Goal: Communication & Community: Answer question/provide support

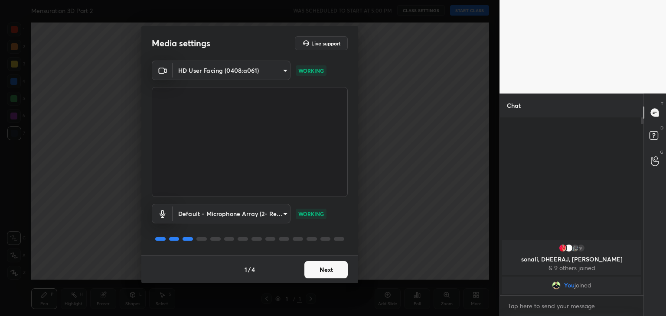
click at [321, 274] on button "Next" at bounding box center [325, 269] width 43 height 17
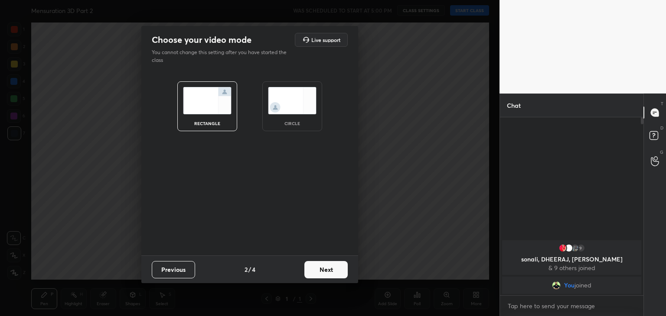
click at [295, 111] on img at bounding box center [292, 100] width 49 height 27
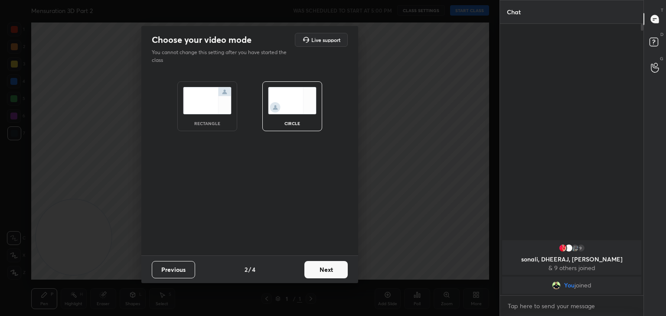
click at [317, 266] on button "Next" at bounding box center [325, 269] width 43 height 17
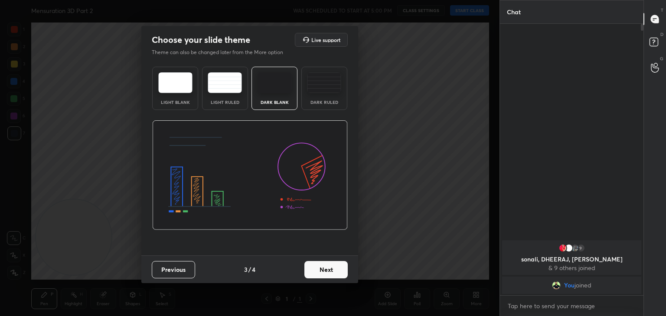
click at [328, 274] on button "Next" at bounding box center [325, 269] width 43 height 17
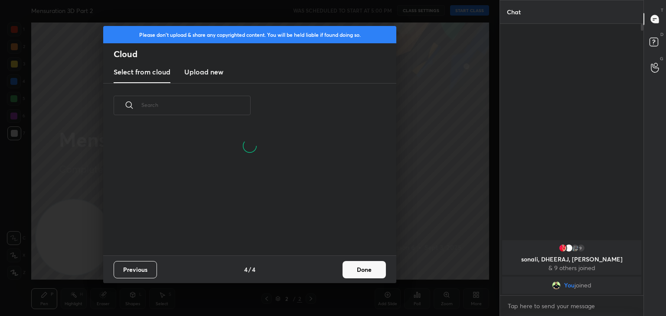
click at [357, 274] on button "Done" at bounding box center [363, 269] width 43 height 17
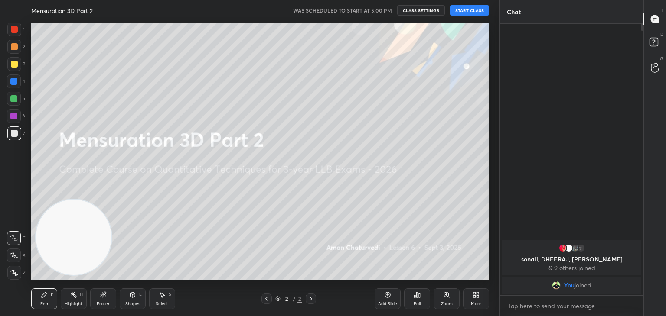
click at [467, 17] on div "Mensuration 3D Part 2 WAS SCHEDULED TO START AT 5:00 PM CLASS SETTINGS START CL…" at bounding box center [260, 10] width 458 height 21
click at [468, 15] on button "START CLASS" at bounding box center [469, 10] width 39 height 10
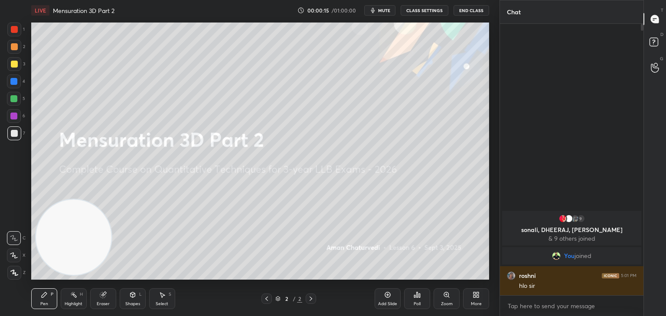
click at [471, 298] on div "More" at bounding box center [476, 299] width 26 height 21
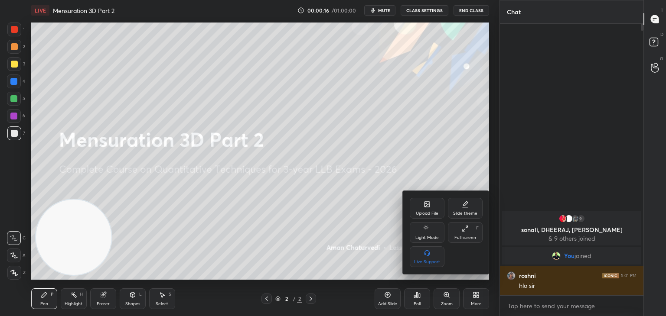
click at [426, 214] on div "Upload File" at bounding box center [427, 213] width 23 height 4
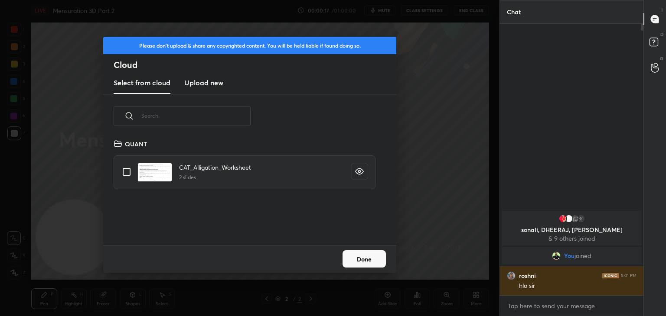
scroll to position [107, 278]
click at [211, 85] on h3 "Upload new" at bounding box center [203, 83] width 39 height 10
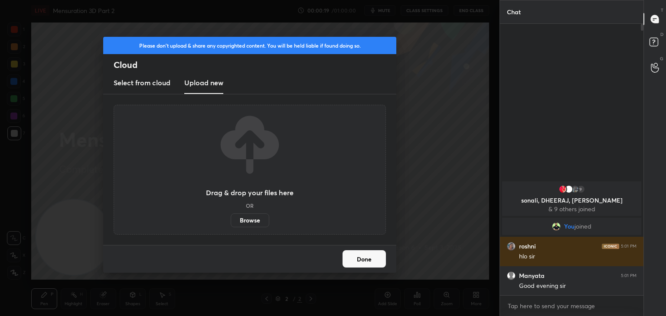
click at [245, 217] on label "Browse" at bounding box center [250, 221] width 39 height 14
click at [231, 217] on input "Browse" at bounding box center [231, 221] width 0 height 14
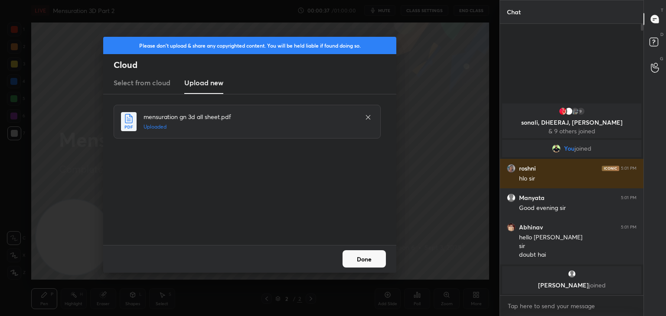
click at [355, 260] on button "Done" at bounding box center [363, 258] width 43 height 17
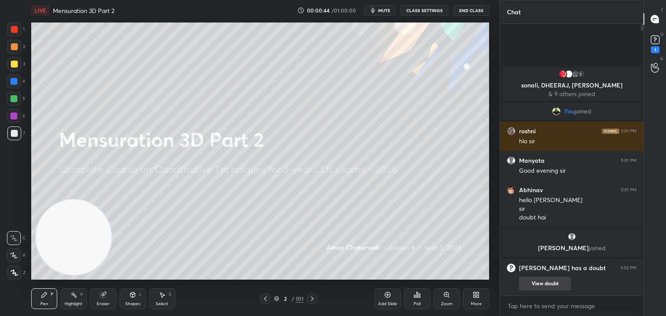
click at [537, 278] on button "View doubt" at bounding box center [545, 284] width 52 height 14
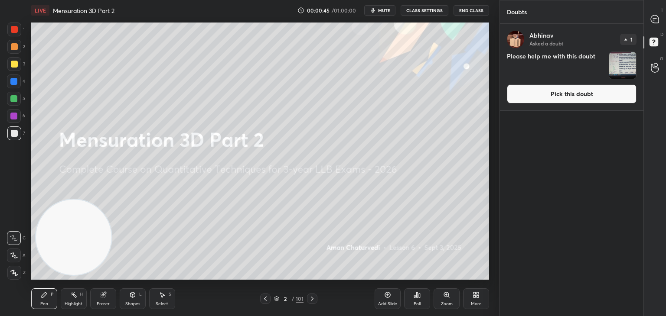
click at [534, 113] on div "[PERSON_NAME] Asked a doubt 1 Please help me with this doubt Pick this doubt" at bounding box center [571, 170] width 143 height 293
click at [537, 98] on button "Pick this doubt" at bounding box center [572, 93] width 130 height 19
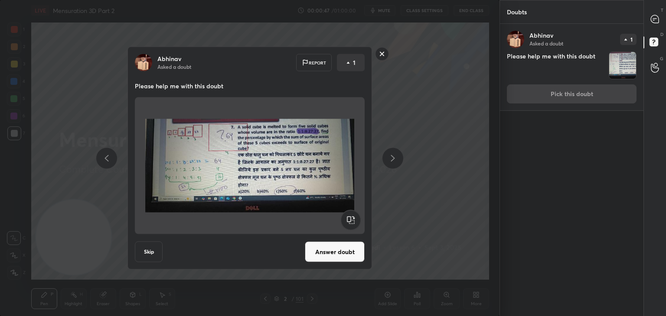
click at [336, 254] on button "Answer doubt" at bounding box center [335, 252] width 60 height 21
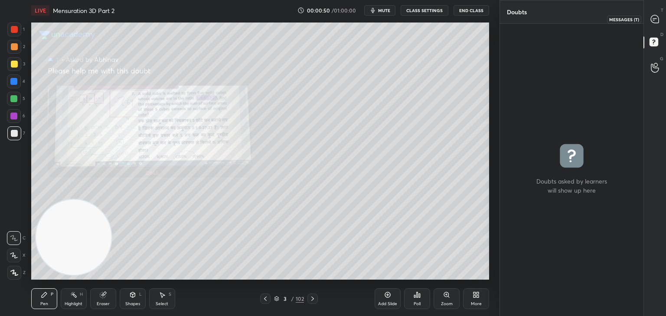
click at [656, 19] on icon at bounding box center [654, 19] width 8 height 8
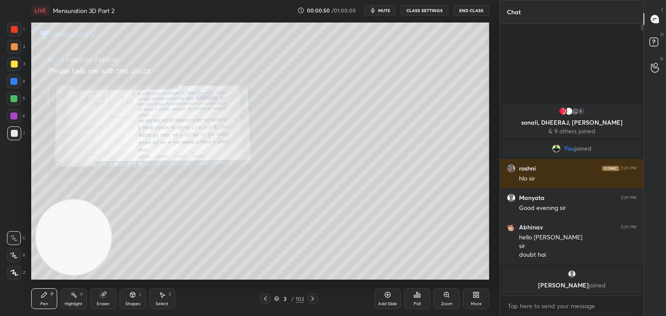
scroll to position [269, 141]
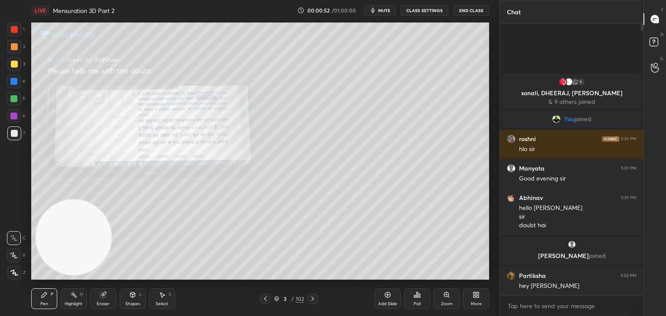
click at [444, 296] on icon at bounding box center [446, 294] width 5 height 5
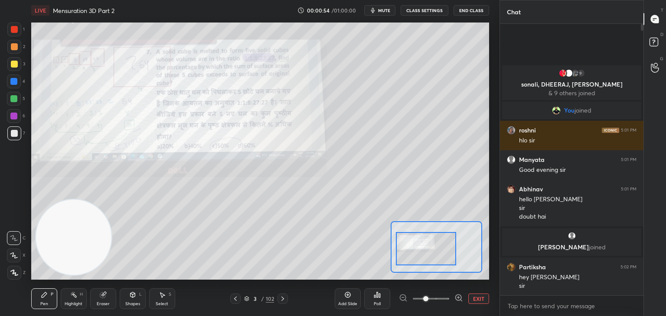
click at [457, 299] on icon at bounding box center [458, 298] width 9 height 9
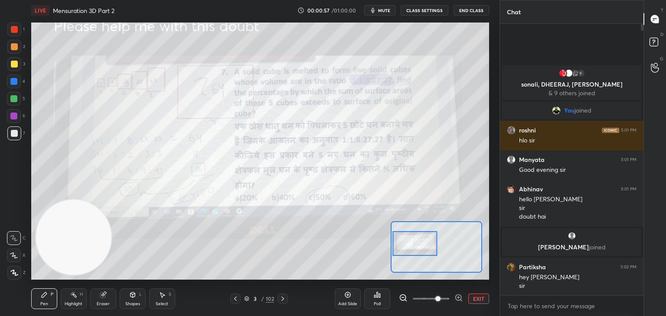
click at [14, 30] on div at bounding box center [14, 29] width 7 height 7
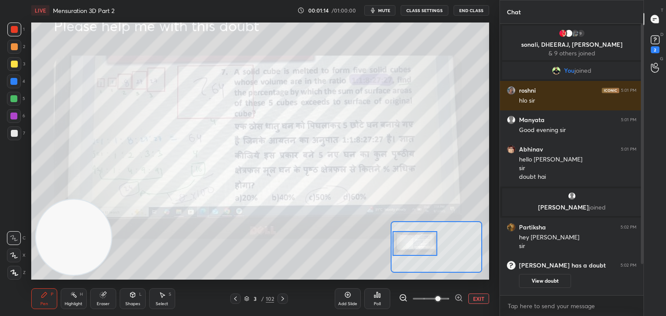
click at [650, 44] on icon at bounding box center [654, 39] width 13 height 13
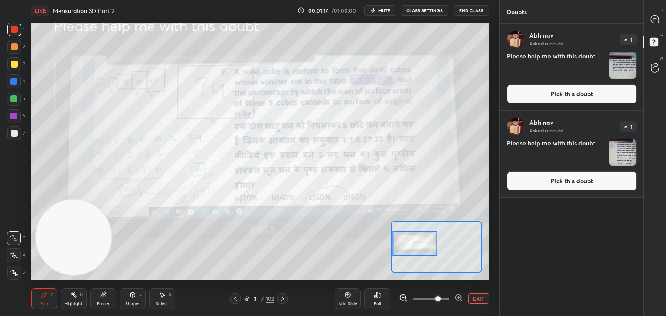
click at [541, 102] on button "Pick this doubt" at bounding box center [572, 93] width 130 height 19
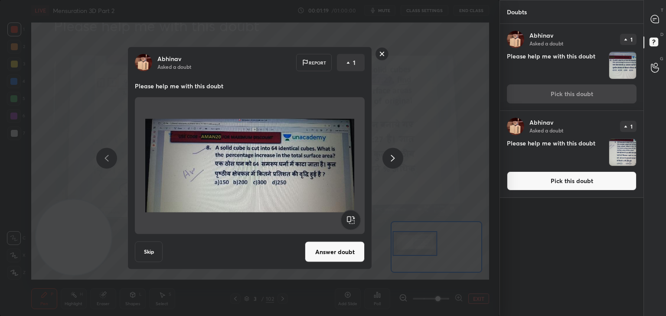
click at [377, 58] on rect at bounding box center [381, 53] width 13 height 13
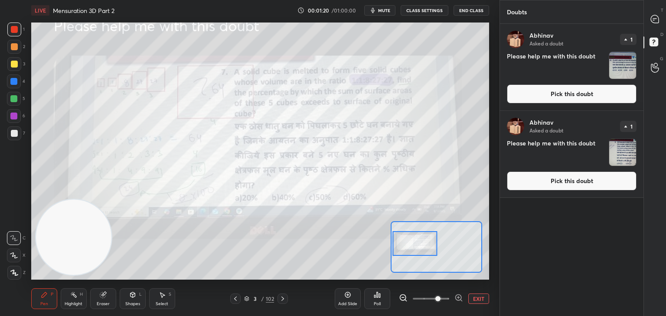
click at [559, 178] on button "Pick this doubt" at bounding box center [572, 181] width 130 height 19
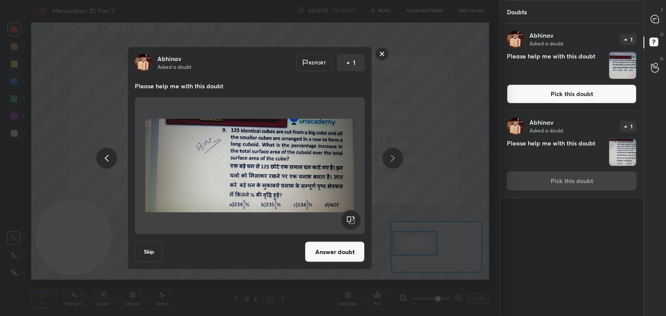
click at [378, 54] on rect at bounding box center [381, 53] width 13 height 13
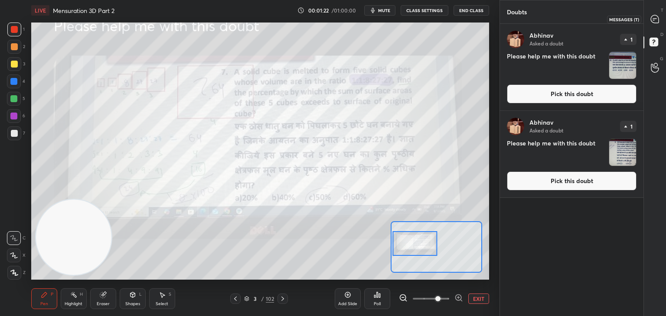
click at [648, 21] on div at bounding box center [654, 19] width 17 height 16
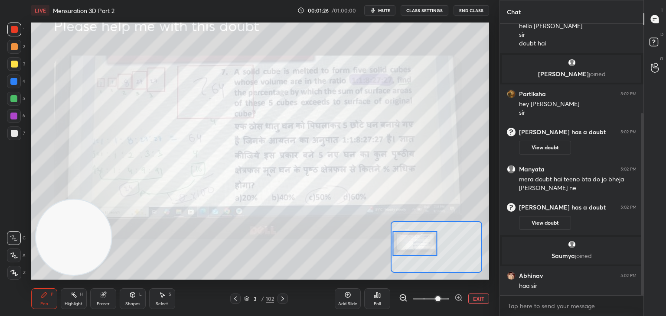
click at [16, 85] on div at bounding box center [14, 82] width 14 height 14
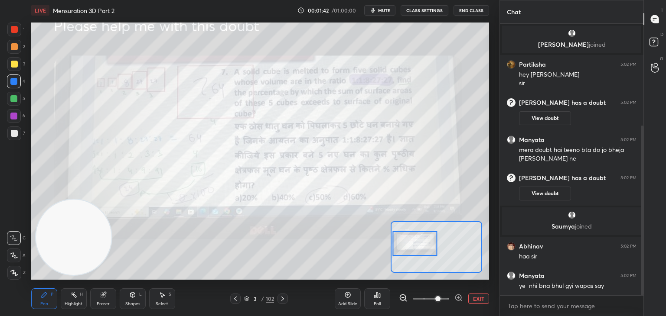
click at [243, 297] on div "3 / 102" at bounding box center [259, 299] width 58 height 10
click at [455, 295] on icon at bounding box center [458, 298] width 9 height 9
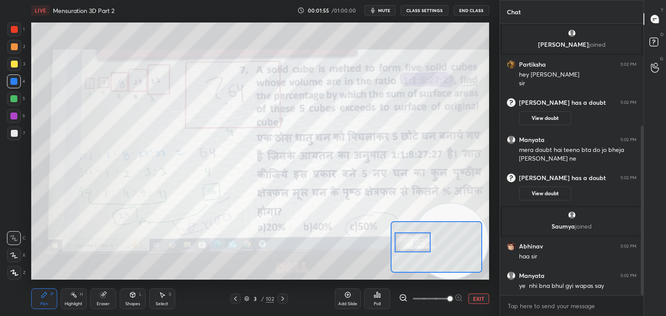
click at [2, 26] on div "1 2 3 4 5 6 7 C X Z C X Z E E Erase all H H" at bounding box center [14, 151] width 28 height 257
click at [13, 34] on div at bounding box center [14, 30] width 14 height 14
click at [75, 310] on div "Pen P Highlight H Eraser Shapes L Select S 3 / 102 Add Slide Poll EXIT" at bounding box center [260, 299] width 458 height 35
click at [68, 303] on div "Highlight" at bounding box center [74, 304] width 18 height 4
click at [13, 269] on div at bounding box center [14, 273] width 14 height 14
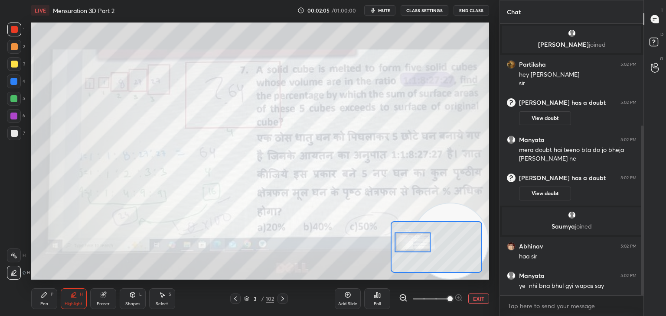
click at [44, 296] on icon at bounding box center [44, 294] width 5 height 5
click at [10, 237] on icon at bounding box center [13, 238] width 7 height 5
click at [71, 305] on div "Highlight" at bounding box center [74, 304] width 18 height 4
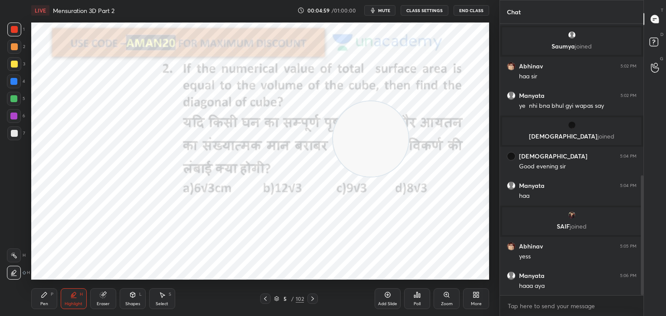
scroll to position [373, 0]
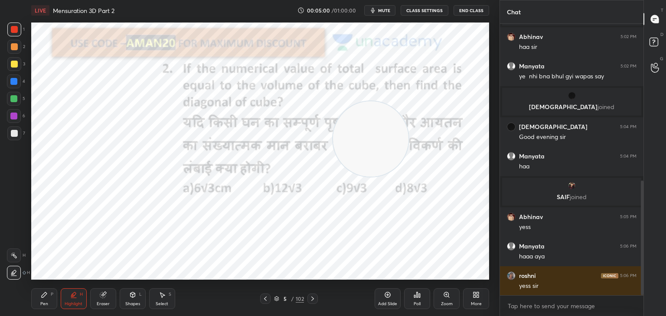
click at [278, 300] on icon at bounding box center [276, 300] width 4 height 1
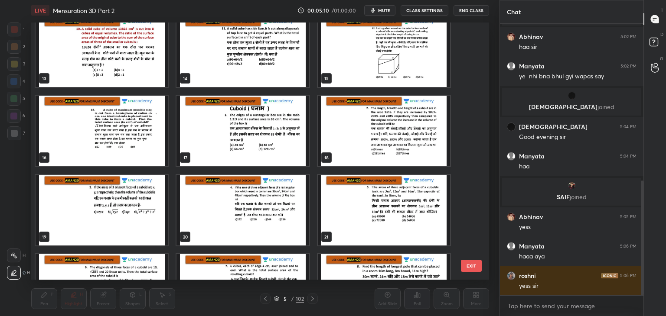
scroll to position [402, 0]
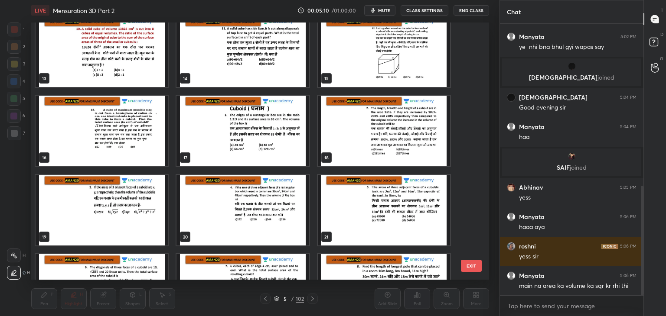
click at [219, 156] on img "grid" at bounding box center [242, 131] width 132 height 71
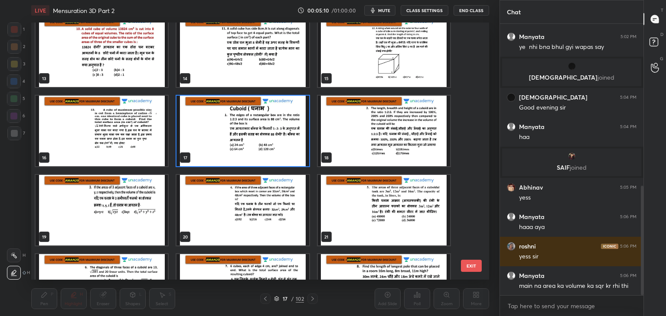
click at [226, 159] on img "grid" at bounding box center [242, 131] width 132 height 71
click at [229, 159] on img "grid" at bounding box center [242, 131] width 132 height 71
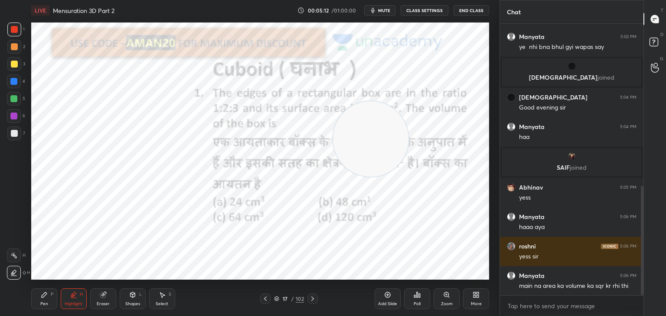
click at [49, 298] on div "Pen P" at bounding box center [44, 299] width 26 height 21
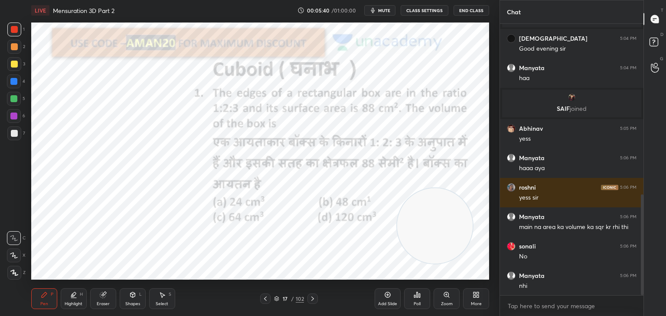
scroll to position [491, 0]
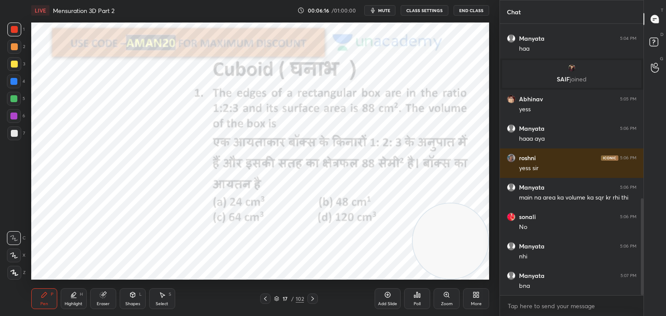
click at [13, 118] on div at bounding box center [13, 116] width 7 height 7
click at [17, 252] on div at bounding box center [14, 256] width 14 height 14
click at [16, 101] on div at bounding box center [13, 98] width 7 height 7
click at [13, 33] on div at bounding box center [14, 29] width 7 height 7
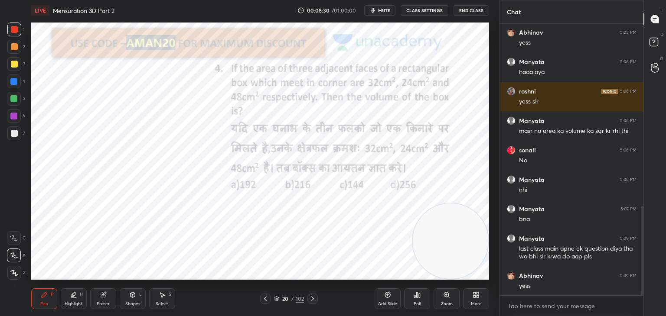
scroll to position [587, 0]
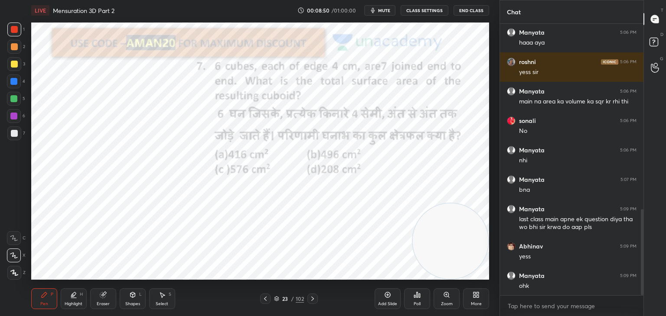
click at [379, 9] on button "mute" at bounding box center [379, 10] width 31 height 10
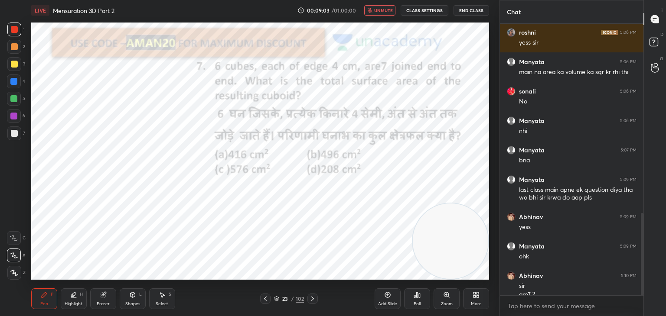
scroll to position [625, 0]
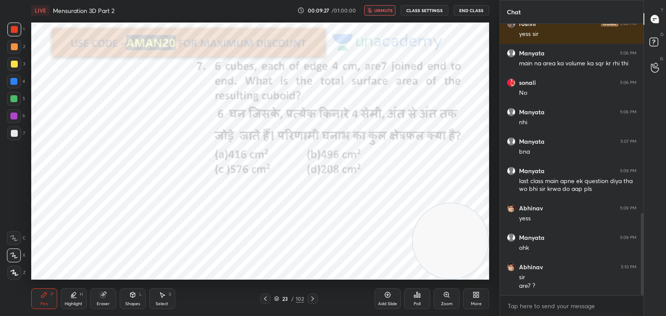
click at [106, 293] on icon at bounding box center [103, 294] width 5 height 4
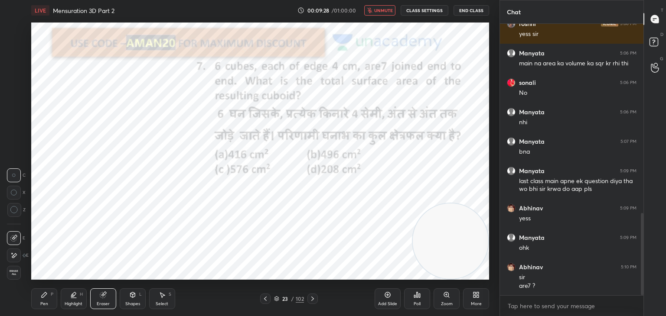
click at [17, 207] on icon at bounding box center [14, 210] width 8 height 8
click at [49, 295] on div "Pen P" at bounding box center [44, 299] width 26 height 21
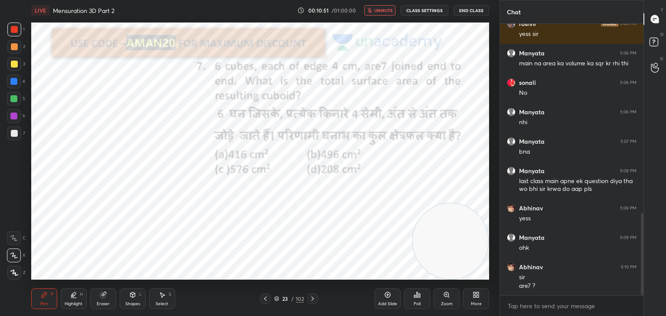
click at [377, 11] on span "unmute" at bounding box center [383, 10] width 19 height 6
click at [378, 10] on button "mute" at bounding box center [379, 10] width 31 height 10
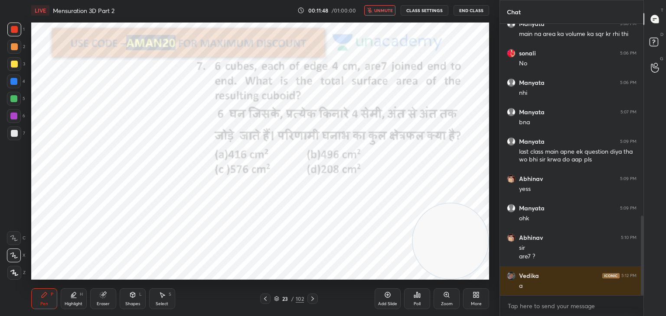
click at [381, 14] on button "unmute" at bounding box center [379, 10] width 31 height 10
click at [101, 296] on icon at bounding box center [103, 295] width 6 height 6
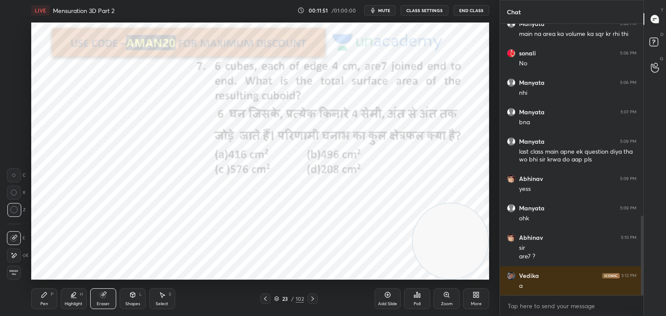
click at [14, 273] on span "Erase all" at bounding box center [13, 273] width 13 height 6
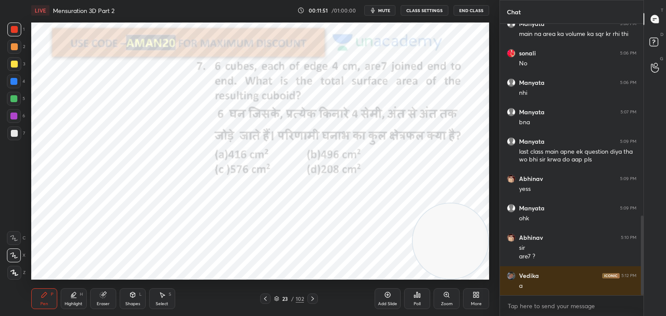
click at [40, 297] on div "Pen P" at bounding box center [44, 299] width 26 height 21
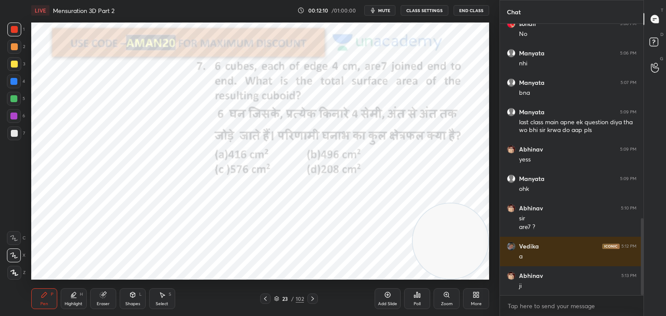
click at [81, 301] on div "Highlight H" at bounding box center [74, 299] width 26 height 21
click at [17, 135] on div at bounding box center [14, 134] width 14 height 14
click at [45, 299] on div "Pen P" at bounding box center [44, 299] width 26 height 21
click at [17, 29] on div at bounding box center [14, 29] width 7 height 7
click at [136, 300] on div "Shapes L" at bounding box center [133, 299] width 26 height 21
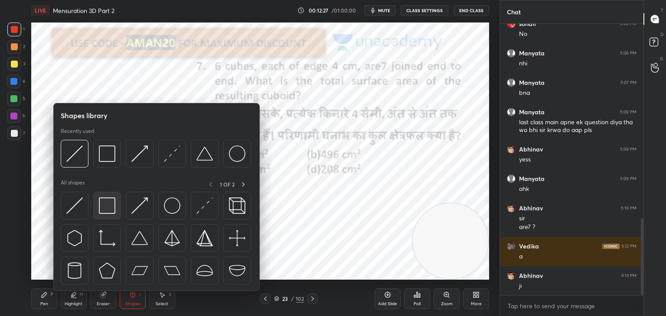
click at [106, 211] on img at bounding box center [107, 206] width 16 height 16
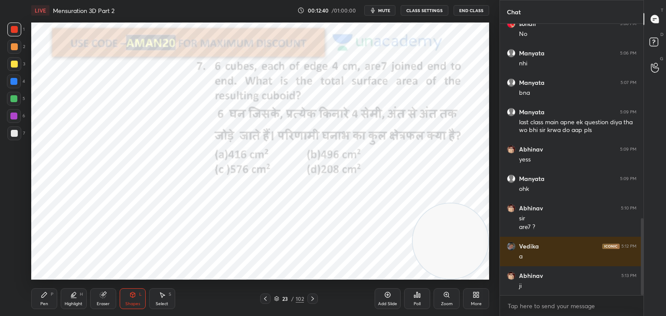
click at [45, 297] on icon at bounding box center [44, 295] width 7 height 7
click at [13, 117] on div at bounding box center [13, 116] width 7 height 7
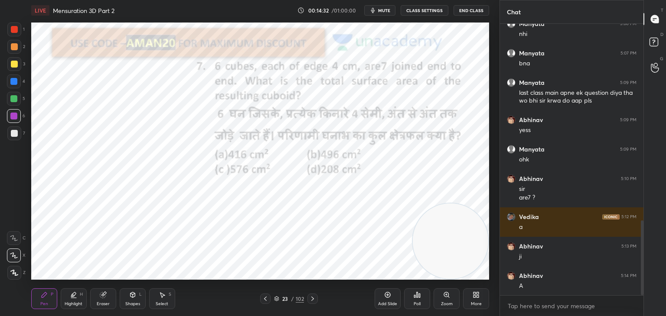
click at [14, 34] on div at bounding box center [14, 30] width 14 height 14
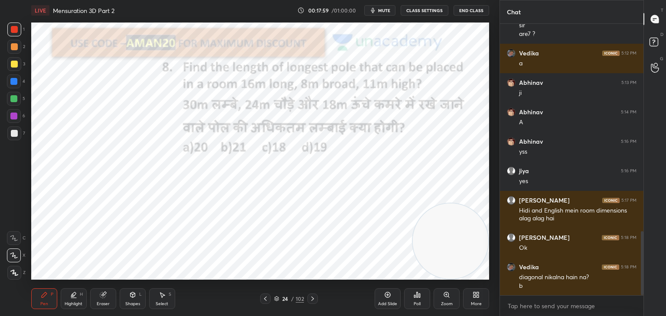
scroll to position [907, 0]
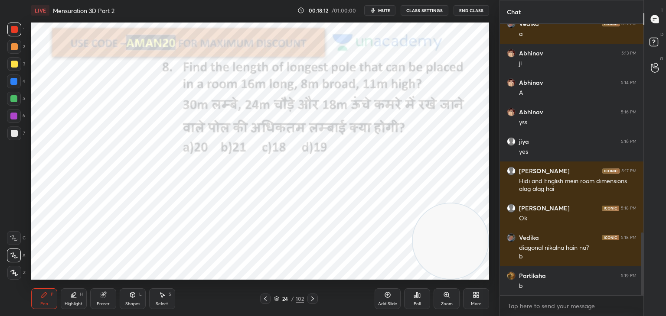
click at [128, 300] on div "Shapes L" at bounding box center [133, 299] width 26 height 21
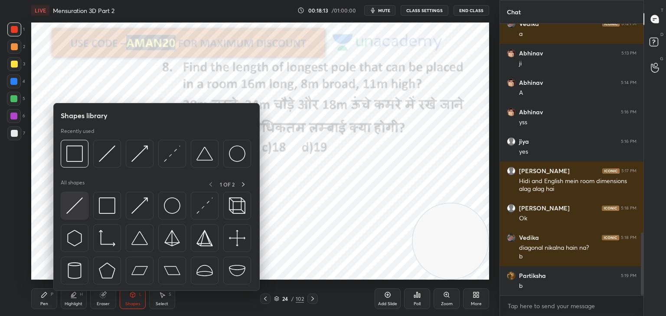
click at [71, 216] on div at bounding box center [75, 206] width 28 height 28
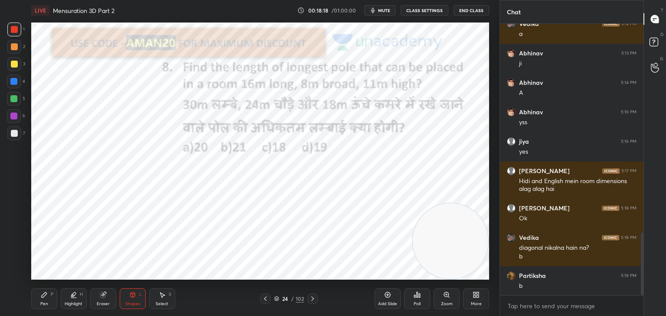
click at [37, 302] on div "Pen P" at bounding box center [44, 299] width 26 height 21
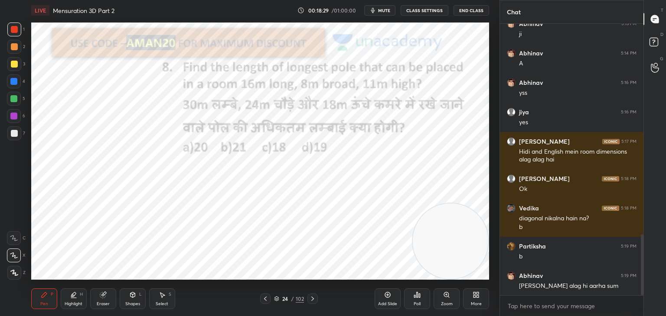
click at [135, 297] on icon at bounding box center [132, 294] width 5 height 5
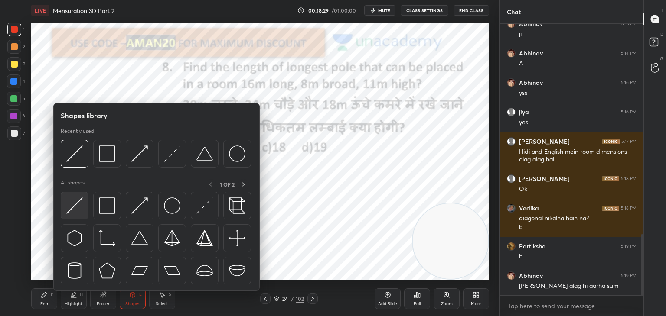
scroll to position [945, 0]
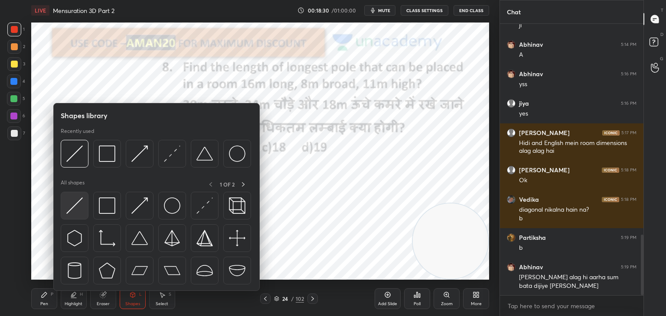
click at [85, 213] on div at bounding box center [75, 206] width 28 height 28
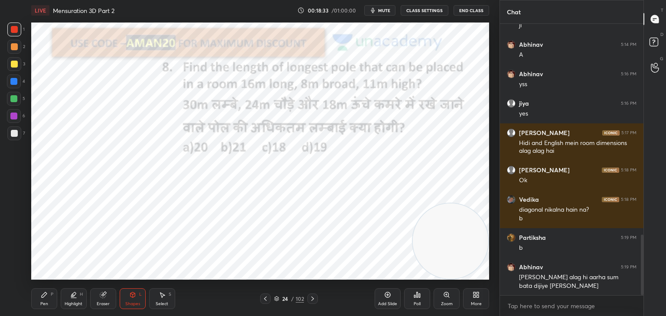
click at [41, 295] on icon at bounding box center [44, 295] width 7 height 7
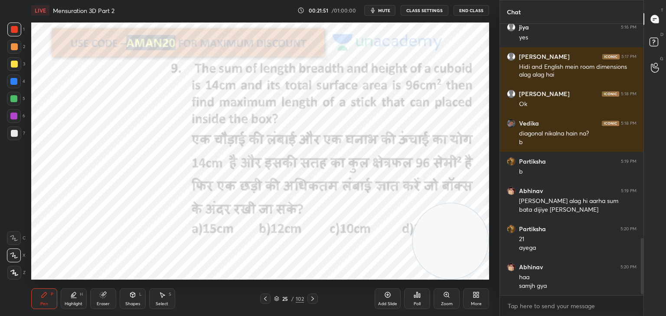
scroll to position [1050, 0]
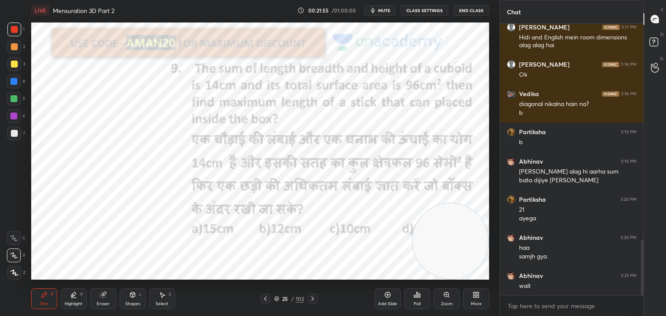
click at [388, 8] on span "mute" at bounding box center [384, 10] width 12 height 6
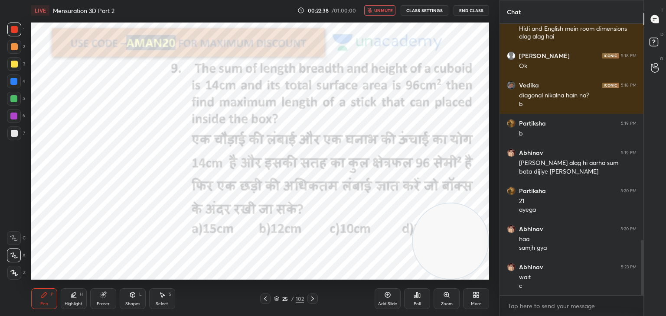
scroll to position [1068, 0]
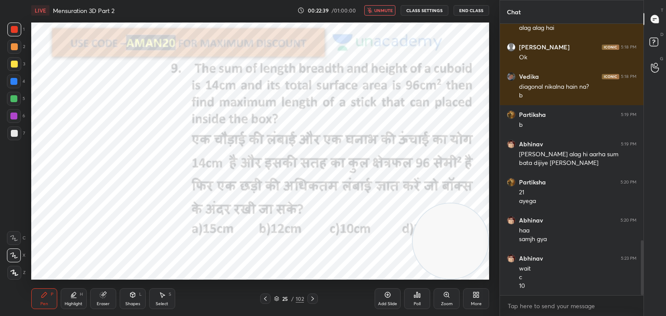
click at [379, 12] on span "unmute" at bounding box center [383, 10] width 19 height 6
click at [389, 288] on div "Add Slide Poll Zoom More" at bounding box center [431, 299] width 114 height 49
click at [387, 292] on icon at bounding box center [387, 295] width 7 height 7
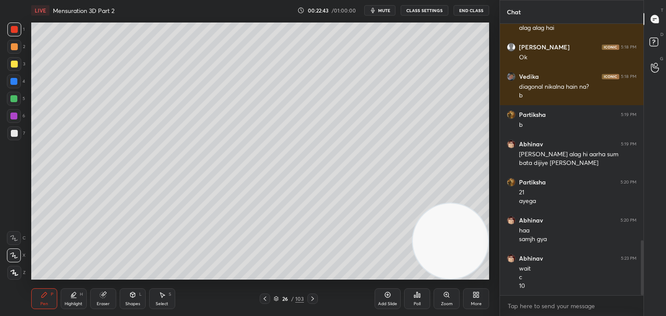
click at [17, 61] on div at bounding box center [14, 64] width 14 height 14
click at [138, 294] on div "Shapes L" at bounding box center [133, 299] width 26 height 21
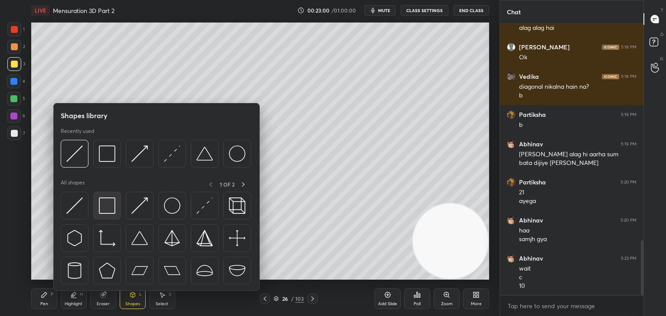
click at [101, 210] on img at bounding box center [107, 206] width 16 height 16
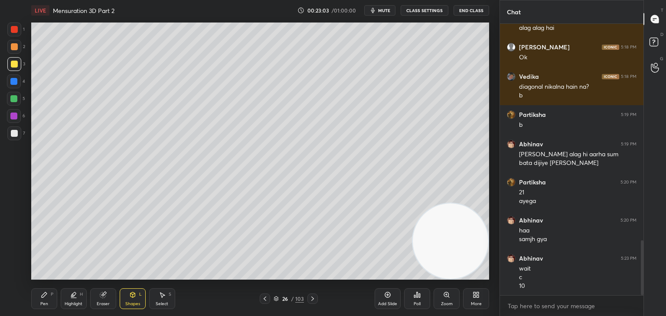
click at [42, 293] on icon at bounding box center [44, 295] width 7 height 7
click at [132, 298] on icon at bounding box center [132, 294] width 5 height 5
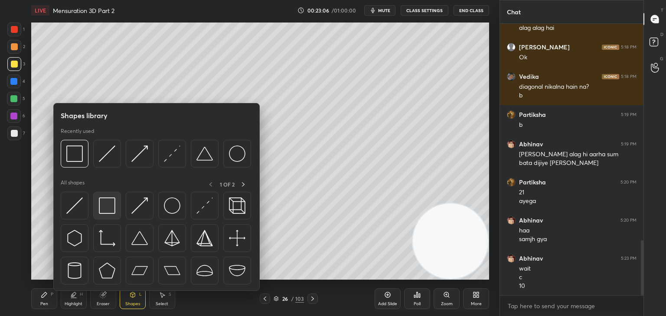
click at [109, 204] on img at bounding box center [107, 206] width 16 height 16
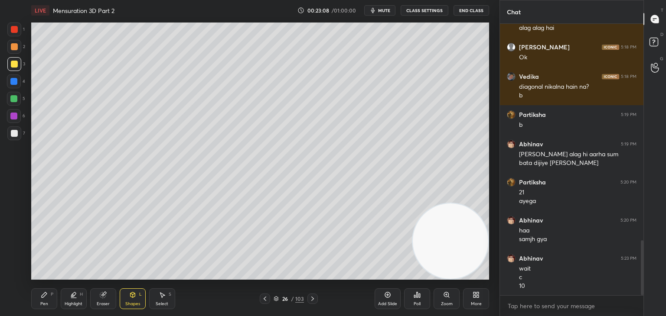
click at [49, 297] on div "Pen P" at bounding box center [44, 299] width 26 height 21
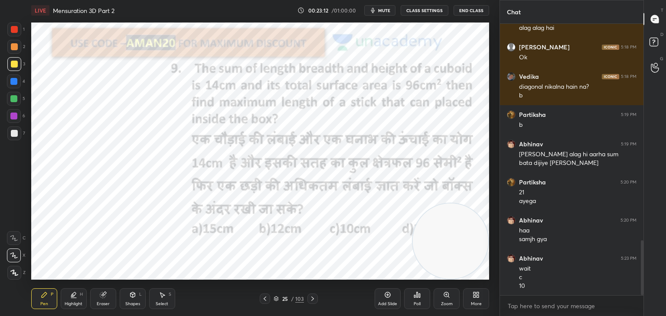
click at [21, 36] on div "1" at bounding box center [15, 30] width 17 height 14
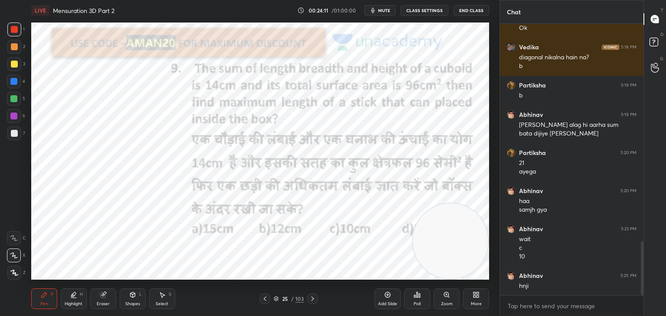
scroll to position [1106, 0]
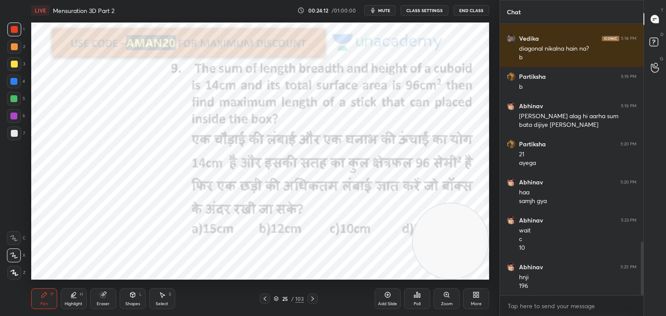
click at [16, 82] on div at bounding box center [13, 81] width 7 height 7
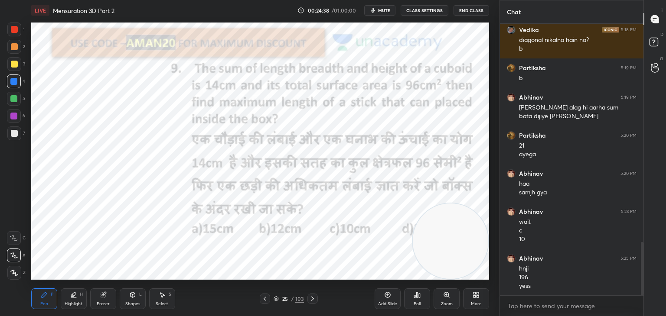
click at [104, 295] on icon at bounding box center [103, 295] width 6 height 6
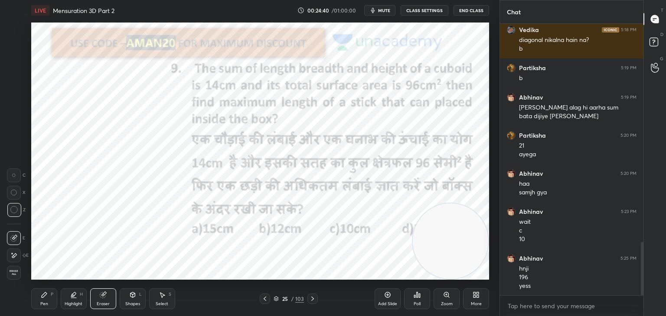
click at [47, 296] on icon at bounding box center [44, 295] width 7 height 7
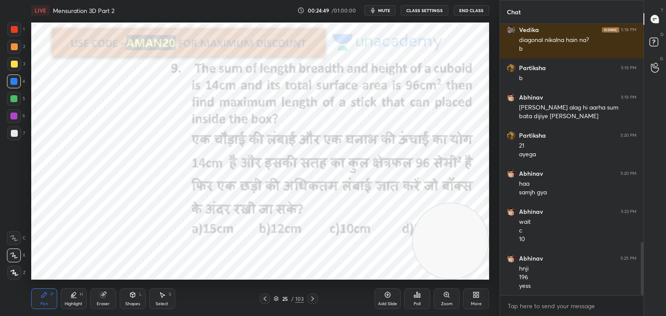
click at [13, 100] on div at bounding box center [13, 98] width 7 height 7
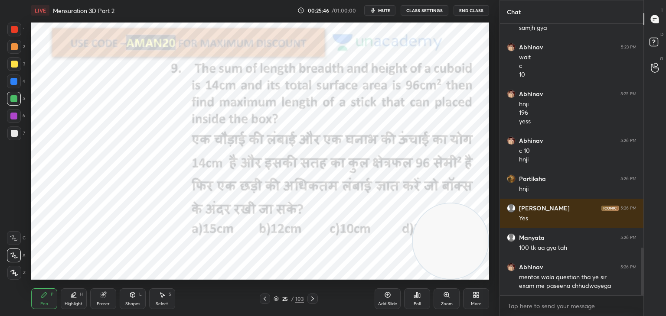
scroll to position [1309, 0]
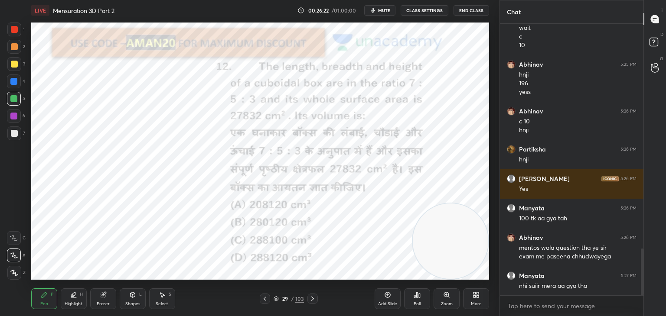
click at [18, 32] on div at bounding box center [14, 30] width 14 height 14
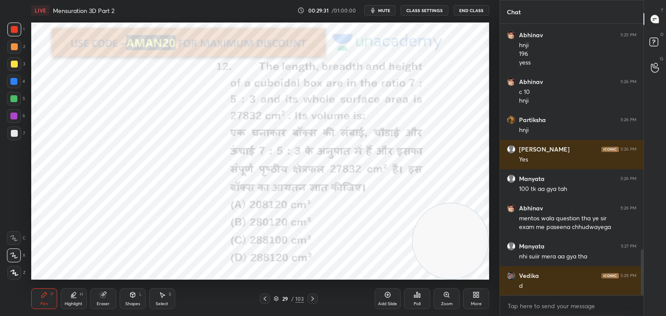
click at [106, 299] on div "Eraser" at bounding box center [103, 299] width 26 height 21
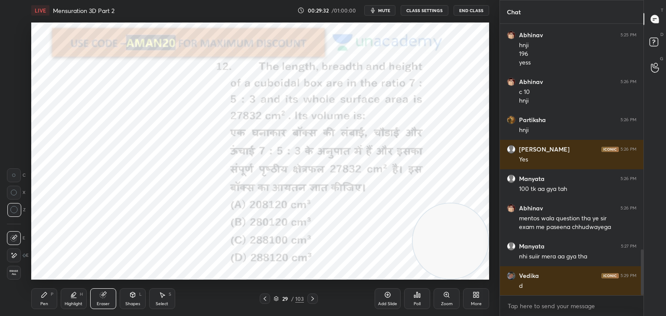
click at [12, 276] on div "Erase all" at bounding box center [14, 273] width 14 height 14
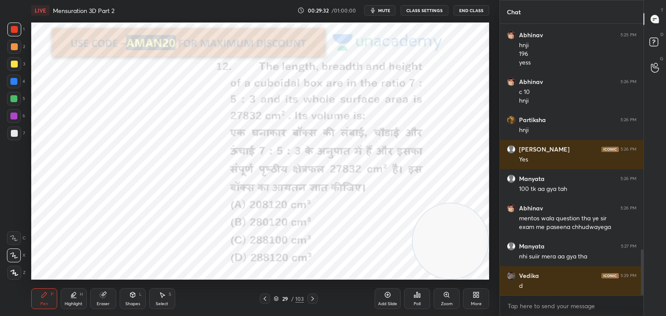
click at [40, 299] on div "Pen P" at bounding box center [44, 299] width 26 height 21
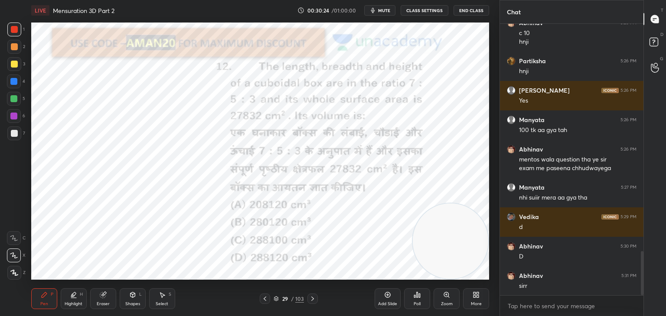
scroll to position [1406, 0]
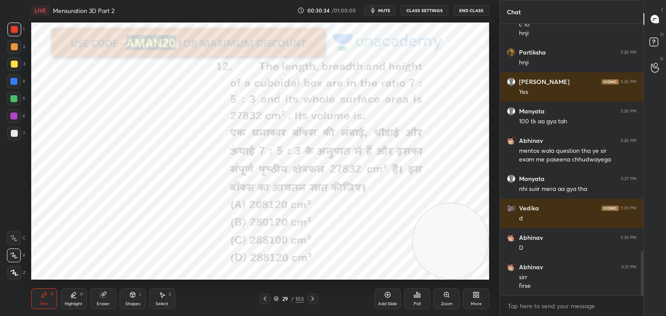
click at [102, 299] on div "Eraser" at bounding box center [103, 299] width 26 height 21
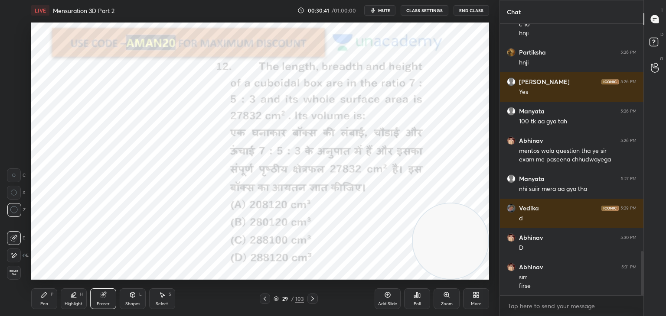
click at [50, 298] on div "Pen P" at bounding box center [44, 299] width 26 height 21
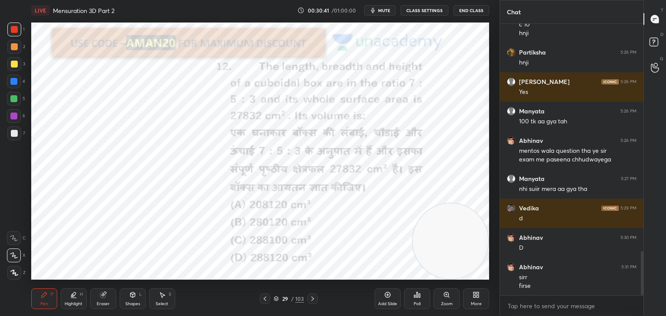
click at [49, 298] on div "Pen P" at bounding box center [44, 299] width 26 height 21
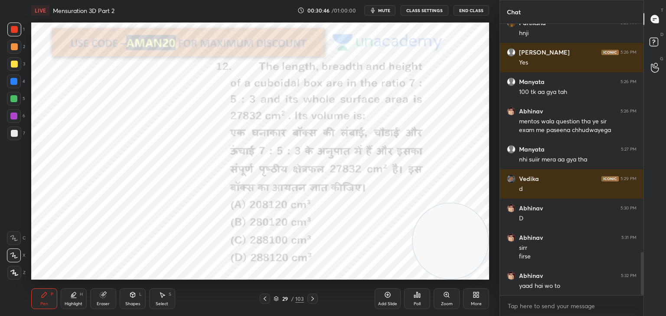
click at [15, 84] on div at bounding box center [13, 81] width 7 height 7
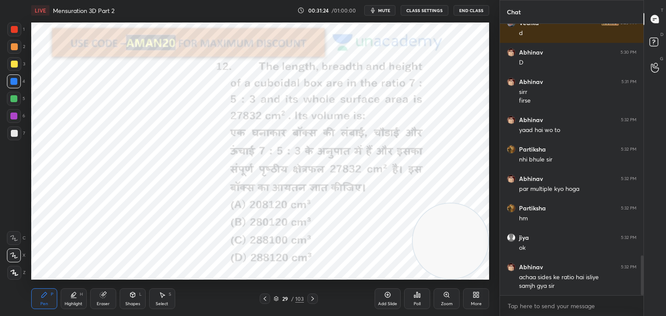
scroll to position [1622, 0]
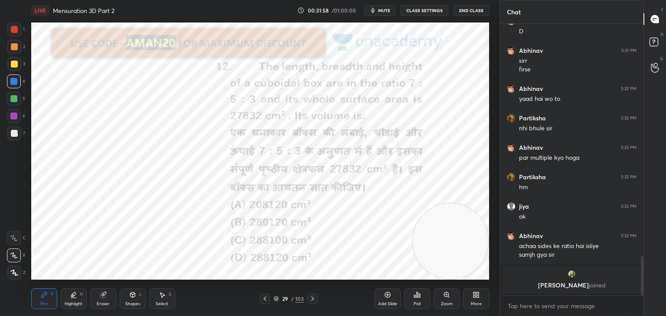
click at [102, 299] on div "Eraser" at bounding box center [103, 299] width 26 height 21
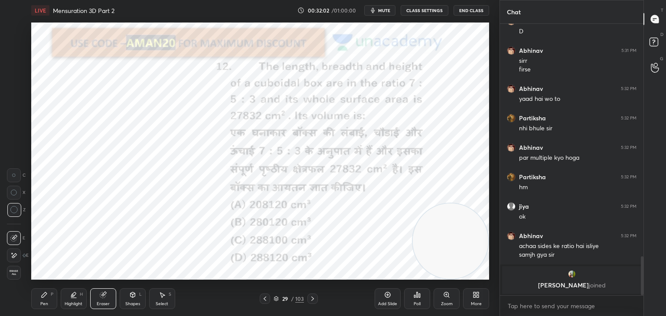
click at [51, 295] on div "P" at bounding box center [52, 294] width 3 height 4
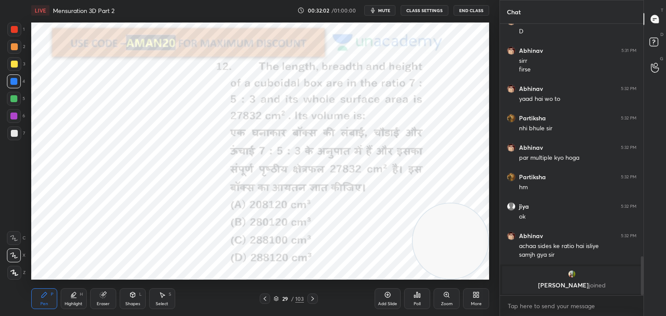
click at [53, 294] on div "Pen P" at bounding box center [44, 299] width 26 height 21
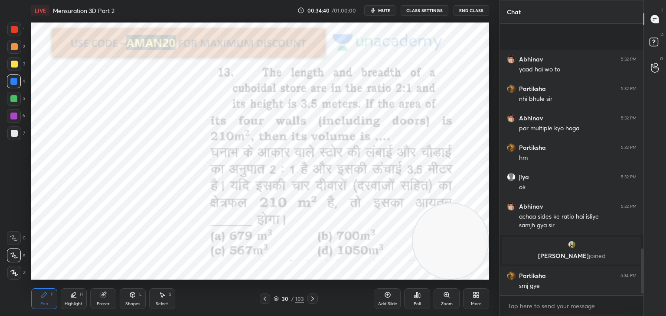
scroll to position [1375, 0]
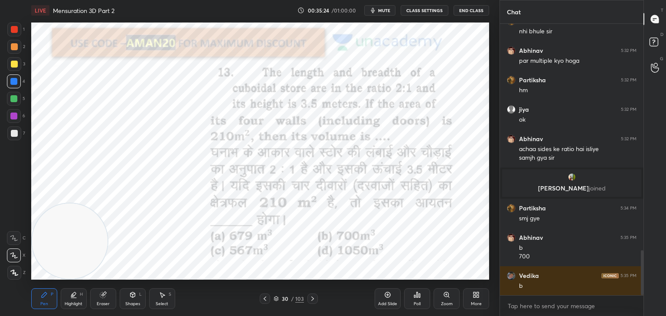
click at [111, 299] on div "Eraser" at bounding box center [103, 299] width 26 height 21
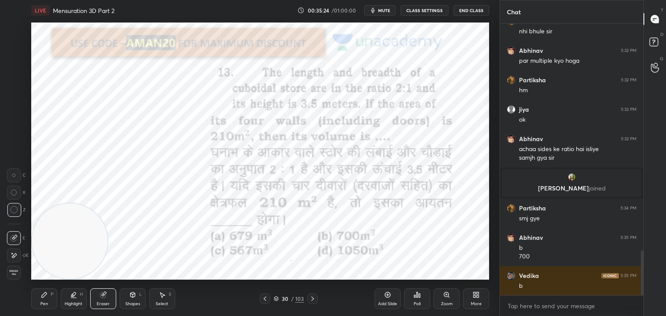
click at [19, 273] on span "Erase all" at bounding box center [13, 273] width 13 height 6
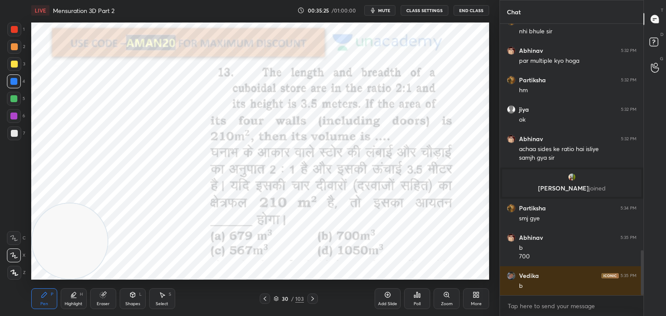
click at [39, 303] on div "Pen P" at bounding box center [44, 299] width 26 height 21
click at [14, 32] on div at bounding box center [14, 29] width 7 height 7
click at [15, 98] on div at bounding box center [13, 98] width 7 height 7
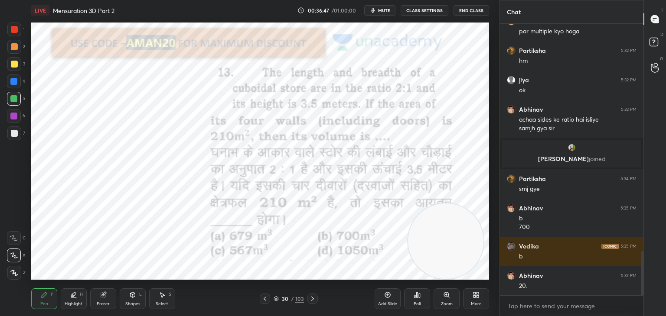
scroll to position [1433, 0]
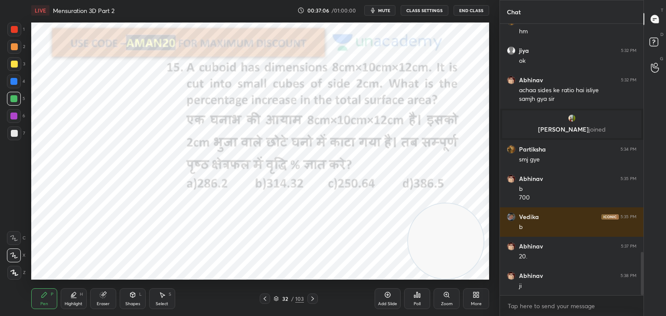
click at [27, 28] on div "1 2 3 4 5 6 7 C X Z C X Z E E Erase all H H" at bounding box center [14, 151] width 28 height 257
click at [12, 28] on div at bounding box center [14, 29] width 7 height 7
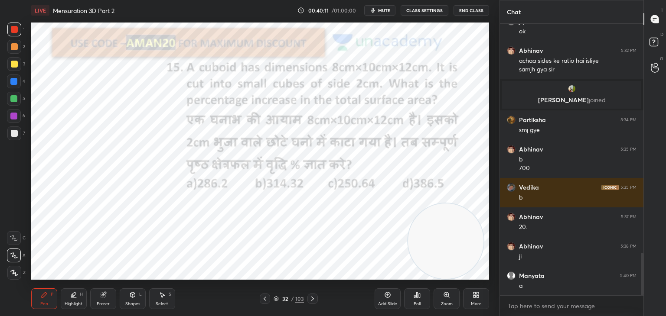
click at [15, 70] on div at bounding box center [14, 64] width 14 height 14
click at [98, 299] on div "Eraser" at bounding box center [103, 299] width 26 height 21
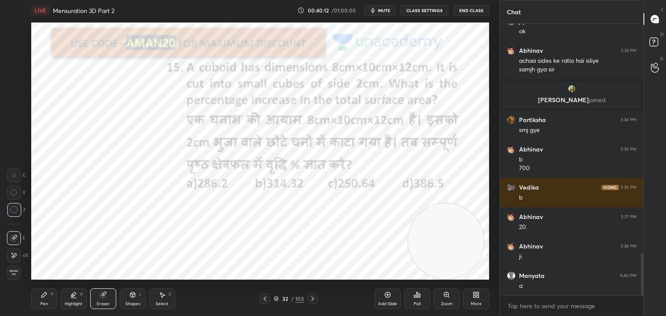
click at [19, 276] on div "Erase all" at bounding box center [14, 273] width 14 height 14
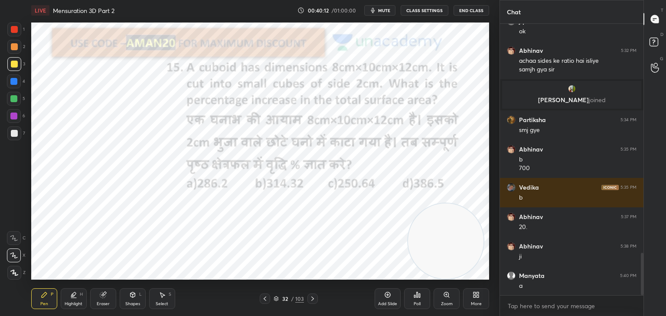
click at [40, 301] on div "Pen P" at bounding box center [44, 299] width 26 height 21
click at [10, 33] on div at bounding box center [14, 30] width 14 height 14
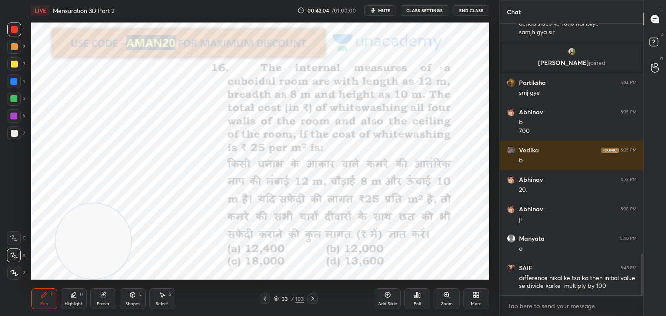
click at [101, 299] on div "Eraser" at bounding box center [103, 299] width 26 height 21
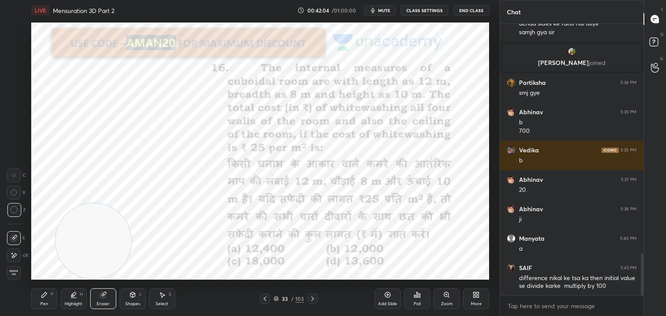
click at [13, 271] on span "Erase all" at bounding box center [13, 273] width 13 height 6
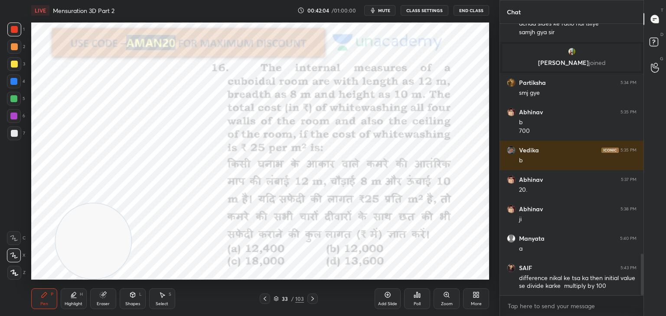
click at [49, 302] on div "Pen P" at bounding box center [44, 299] width 26 height 21
click at [388, 6] on button "mute" at bounding box center [379, 10] width 31 height 10
click at [388, 6] on button "unmute" at bounding box center [379, 10] width 31 height 10
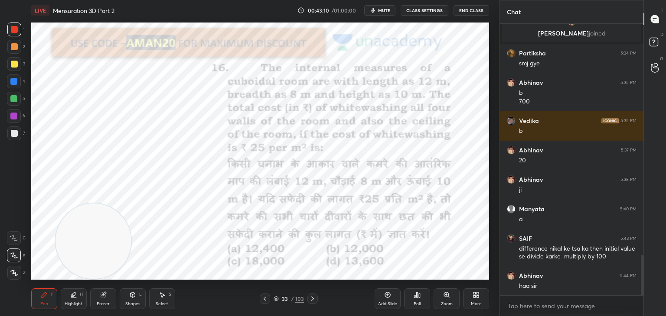
scroll to position [1559, 0]
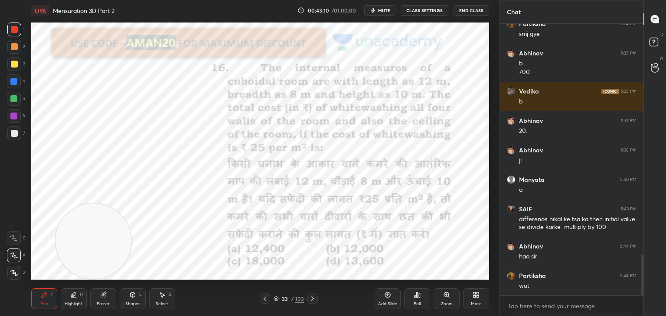
click at [388, 6] on button "mute" at bounding box center [379, 10] width 31 height 10
click at [388, 6] on button "unmute" at bounding box center [379, 10] width 31 height 10
click at [385, 11] on span "mute" at bounding box center [384, 10] width 12 height 6
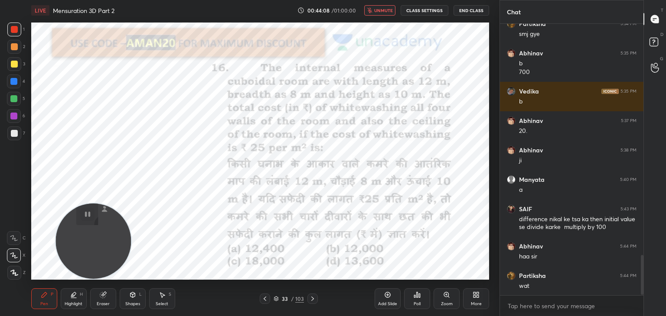
scroll to position [1597, 0]
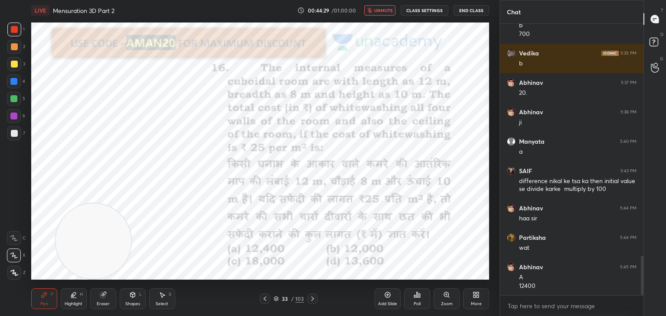
click at [377, 10] on span "unmute" at bounding box center [383, 10] width 19 height 6
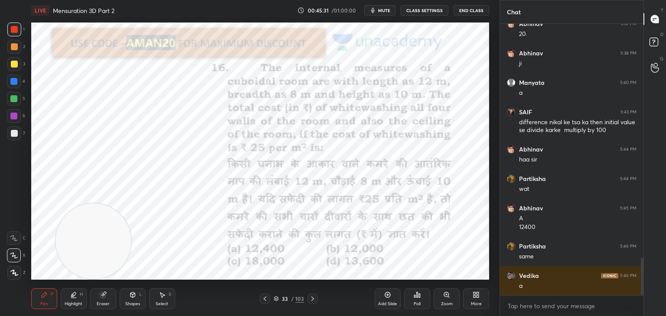
scroll to position [1686, 0]
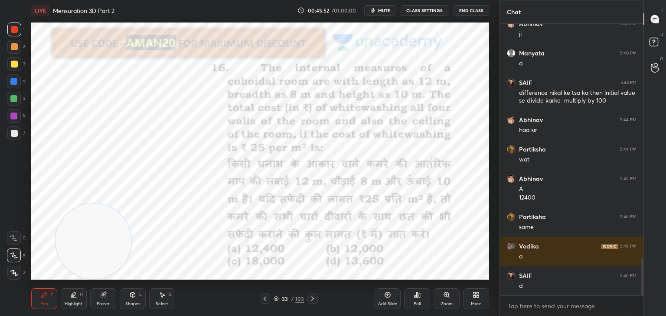
click at [13, 82] on div at bounding box center [13, 81] width 7 height 7
click at [16, 97] on div at bounding box center [13, 98] width 7 height 7
click at [17, 273] on icon at bounding box center [14, 273] width 8 height 6
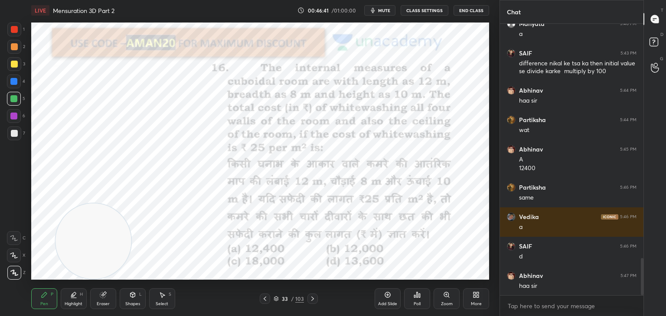
scroll to position [1745, 0]
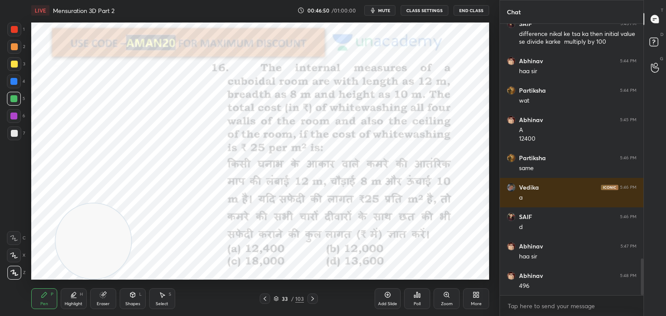
click at [21, 83] on div at bounding box center [14, 82] width 14 height 14
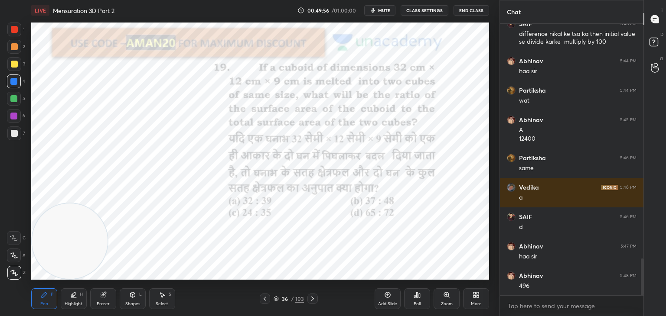
scroll to position [1774, 0]
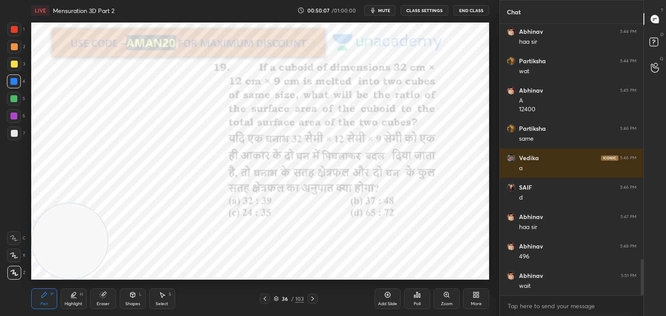
click at [103, 299] on div "Eraser" at bounding box center [103, 299] width 26 height 21
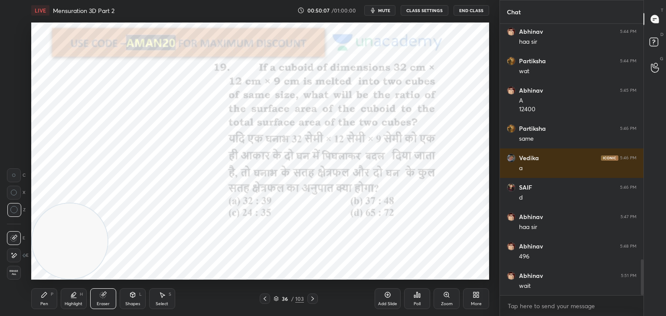
click at [16, 272] on span "Erase all" at bounding box center [13, 273] width 13 height 6
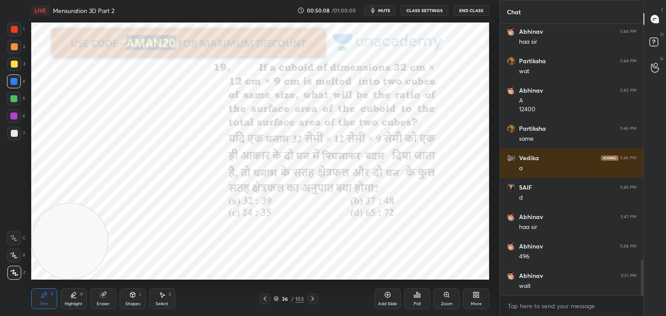
click at [48, 299] on div "Pen P" at bounding box center [44, 299] width 26 height 21
click at [14, 240] on icon at bounding box center [14, 238] width 8 height 6
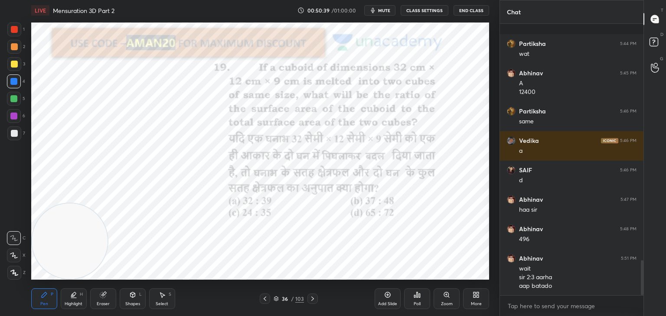
scroll to position [1836, 0]
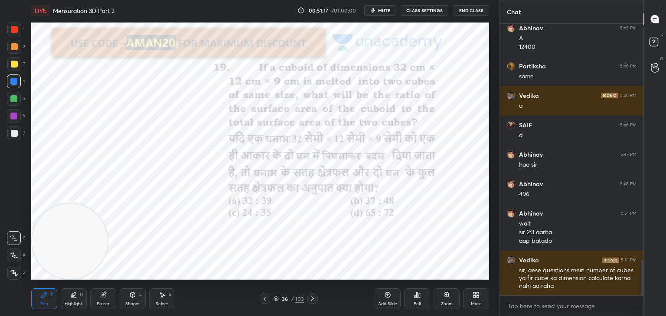
click at [121, 299] on div "Shapes L" at bounding box center [133, 299] width 26 height 21
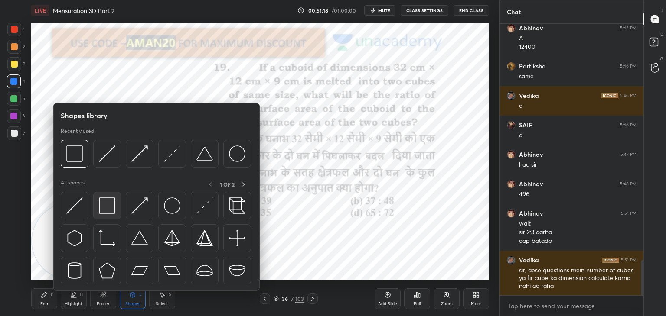
click at [102, 200] on img at bounding box center [107, 206] width 16 height 16
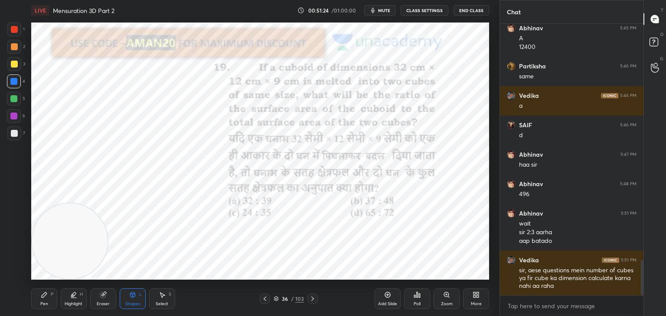
click at [47, 293] on icon at bounding box center [44, 295] width 7 height 7
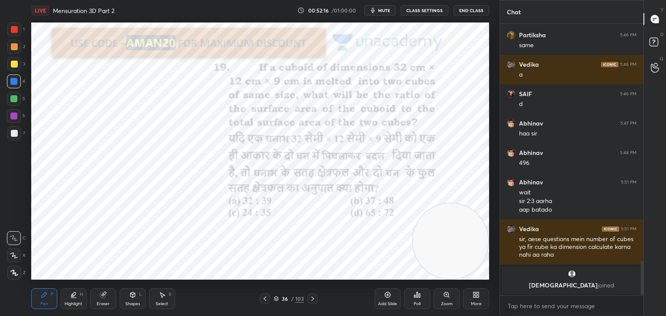
scroll to position [1638, 0]
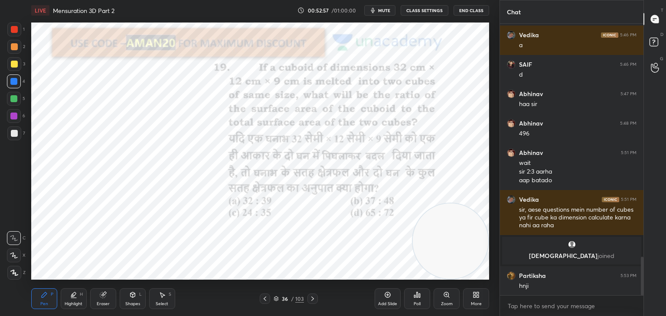
click at [12, 116] on div at bounding box center [13, 116] width 7 height 7
click at [15, 101] on div at bounding box center [13, 98] width 7 height 7
click at [12, 37] on div "1" at bounding box center [15, 31] width 17 height 17
click at [128, 297] on div "Shapes L" at bounding box center [133, 299] width 26 height 21
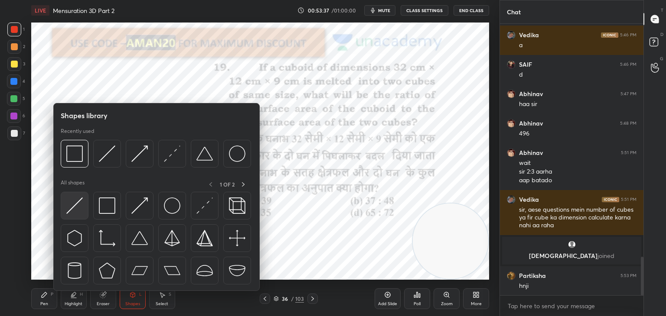
click at [74, 214] on div at bounding box center [75, 206] width 28 height 28
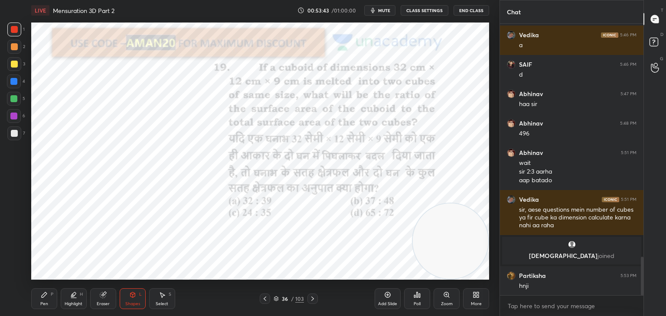
click at [50, 300] on div "Pen P" at bounding box center [44, 299] width 26 height 21
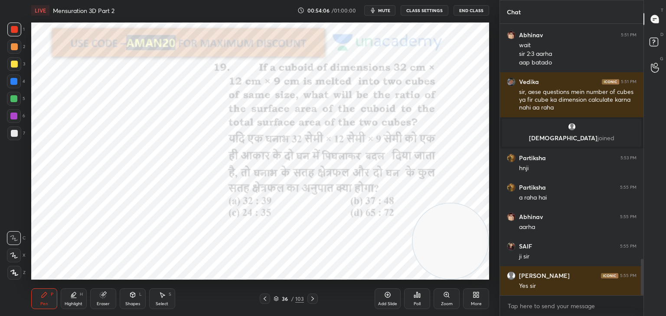
scroll to position [1785, 0]
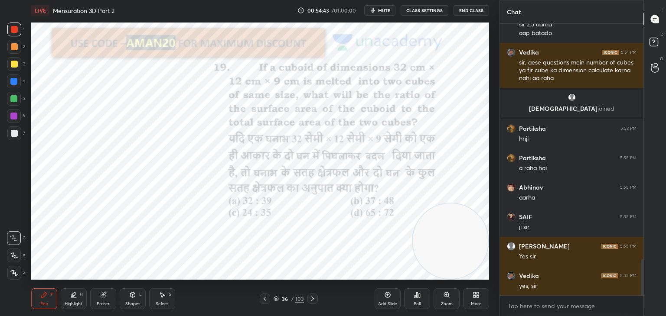
click at [20, 81] on div at bounding box center [14, 82] width 14 height 14
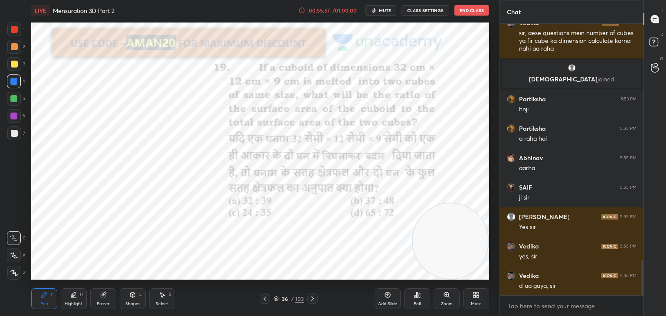
click at [19, 119] on div at bounding box center [14, 116] width 14 height 14
click at [120, 297] on div "Shapes L" at bounding box center [133, 299] width 26 height 21
click at [79, 299] on div "Highlight H" at bounding box center [74, 299] width 26 height 21
click at [106, 299] on div "Eraser" at bounding box center [103, 299] width 26 height 21
click at [50, 300] on div "Pen P" at bounding box center [44, 299] width 26 height 21
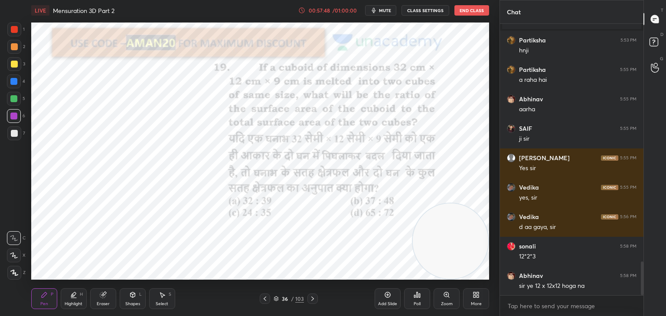
scroll to position [1903, 0]
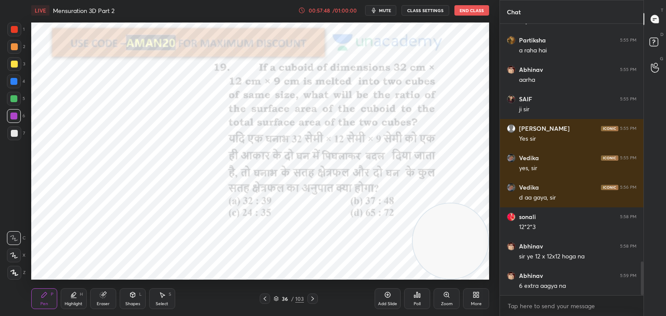
click at [104, 301] on div "Eraser" at bounding box center [103, 299] width 26 height 21
click at [53, 300] on div "Pen P" at bounding box center [44, 299] width 26 height 21
click at [12, 30] on div at bounding box center [14, 29] width 7 height 7
click at [104, 303] on div "Eraser" at bounding box center [103, 304] width 13 height 4
click at [58, 298] on div "Pen P Highlight H Eraser Shapes L Select S" at bounding box center [117, 299] width 172 height 21
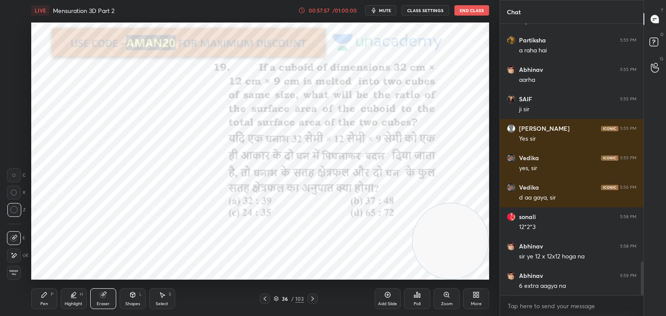
click at [43, 305] on div "Pen" at bounding box center [44, 304] width 8 height 4
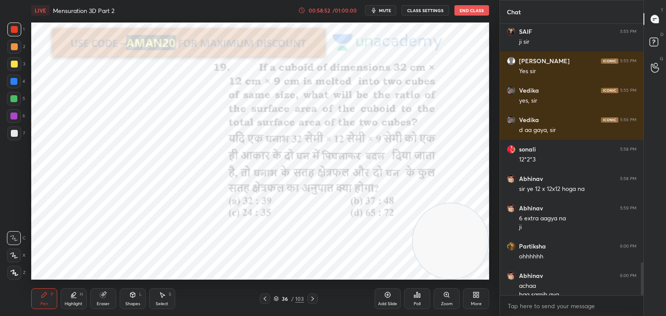
scroll to position [1979, 0]
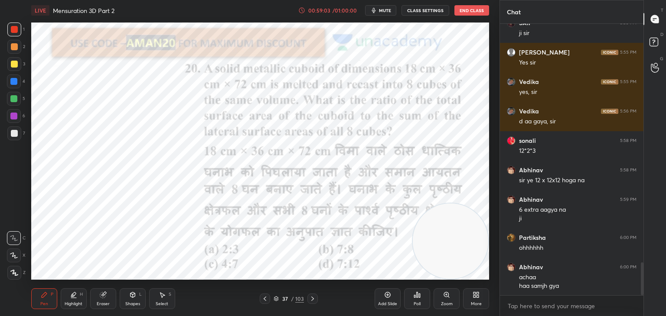
click at [3, 33] on div "1 2 3 4 5 6 7 C X Z C X Z E E Erase all H H" at bounding box center [14, 151] width 28 height 257
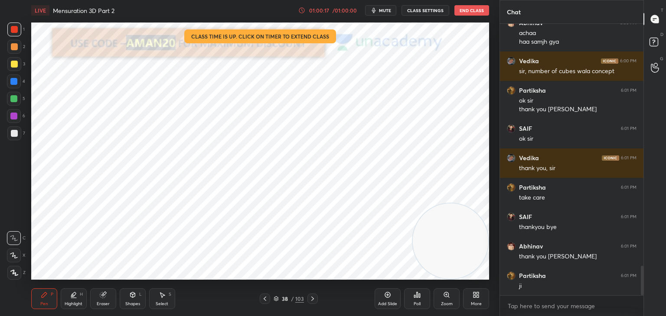
scroll to position [2232, 0]
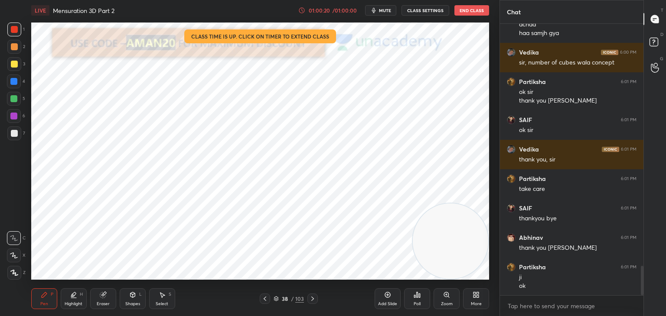
click at [464, 14] on button "End Class" at bounding box center [471, 10] width 35 height 10
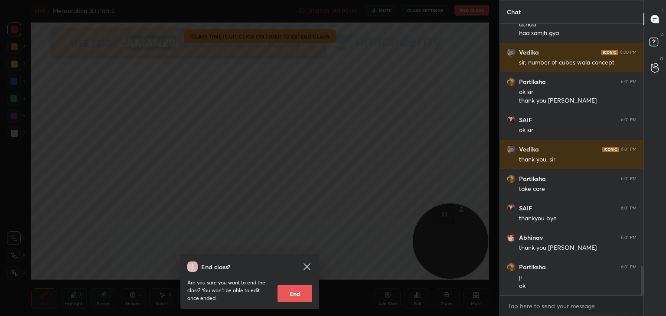
click at [293, 297] on button "End" at bounding box center [294, 293] width 35 height 17
type textarea "x"
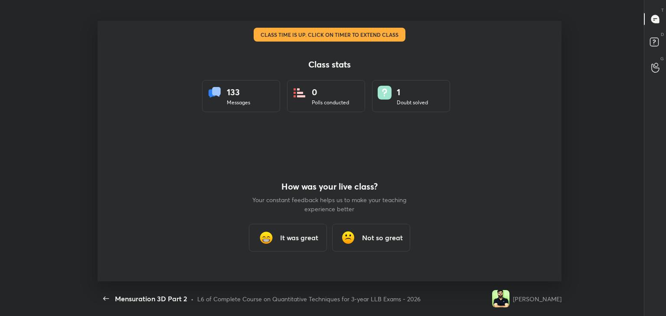
scroll to position [0, 0]
